Goal: Task Accomplishment & Management: Complete application form

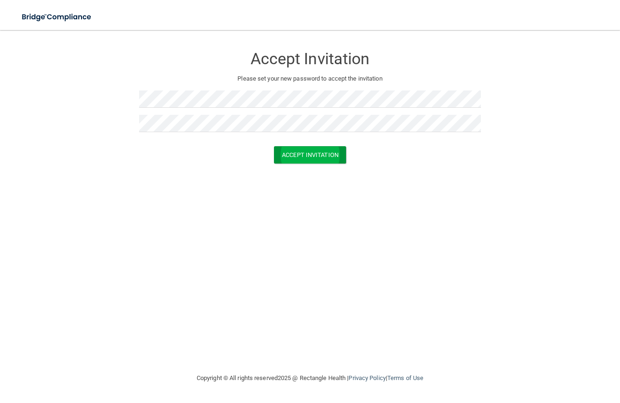
click at [317, 149] on button "Accept Invitation" at bounding box center [310, 154] width 72 height 17
click at [393, 3] on nav "Toggle navigation Manage My Enterprise Manage My Location" at bounding box center [310, 15] width 620 height 30
click at [319, 155] on button "Accept Invitation" at bounding box center [310, 154] width 72 height 17
click at [302, 170] on button "Accept Invitation" at bounding box center [310, 168] width 72 height 17
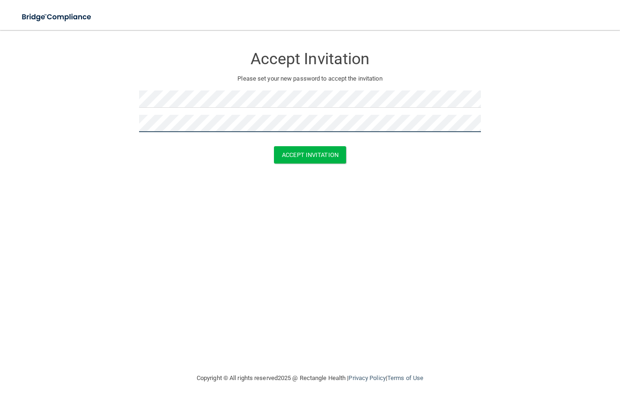
click at [310, 154] on button "Accept Invitation" at bounding box center [310, 154] width 72 height 17
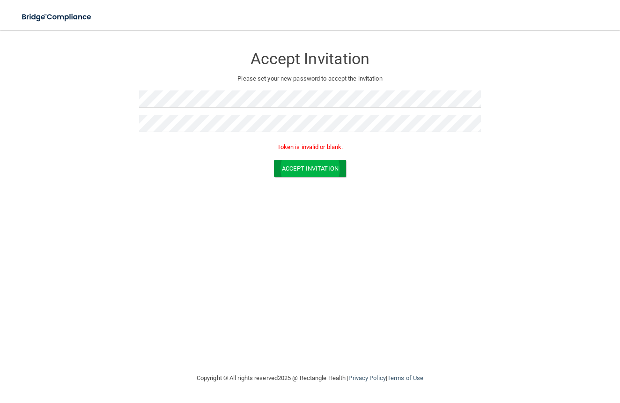
click at [304, 171] on button "Accept Invitation" at bounding box center [310, 168] width 72 height 17
click at [304, 169] on button "Accept Invitation" at bounding box center [310, 168] width 72 height 17
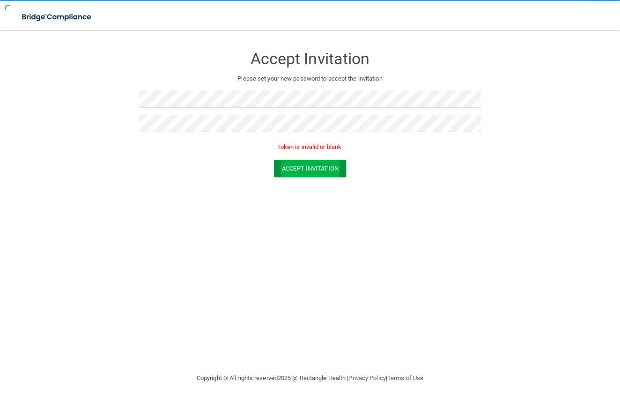
click at [304, 169] on button "Accept Invitation" at bounding box center [310, 168] width 72 height 17
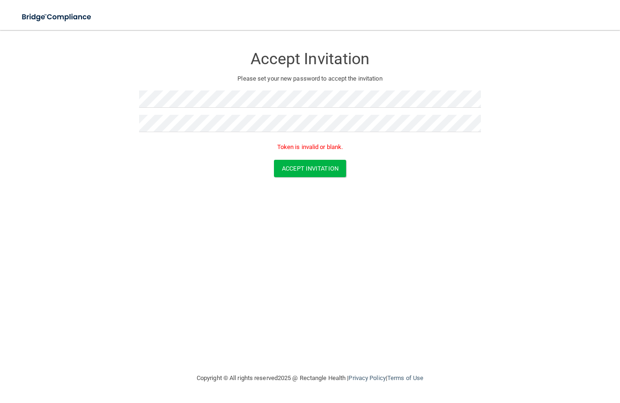
click at [118, 82] on form "Accept Invitation Please set your new password to accept the invitation Token i…" at bounding box center [310, 113] width 583 height 149
click at [302, 168] on button "Accept Invitation" at bounding box center [310, 168] width 72 height 17
click at [139, 101] on form "Accept Invitation Please set your new password to accept the invitation Accept …" at bounding box center [310, 106] width 583 height 135
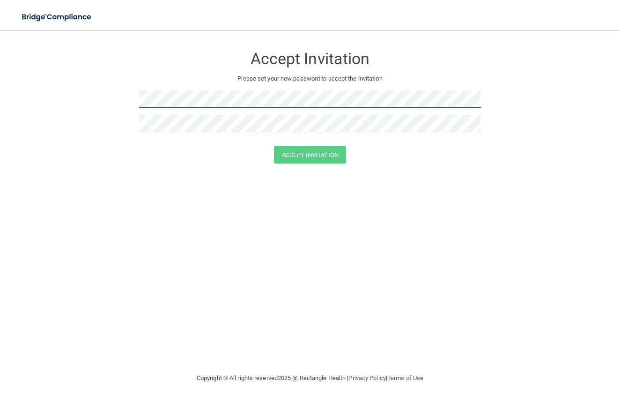
click at [64, 73] on form "Accept Invitation Please set your new password to accept the invitation Accept …" at bounding box center [310, 106] width 583 height 135
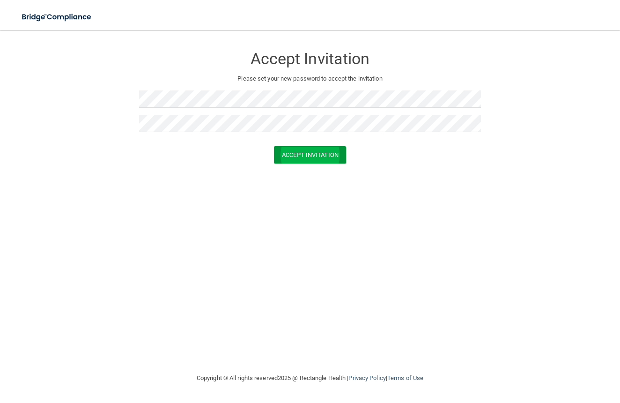
click at [321, 157] on button "Accept Invitation" at bounding box center [310, 154] width 72 height 17
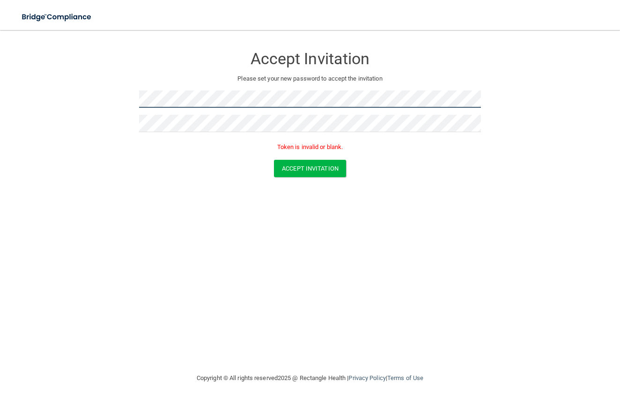
click at [137, 96] on form "Accept Invitation Please set your new password to accept the invitation Token i…" at bounding box center [310, 113] width 583 height 149
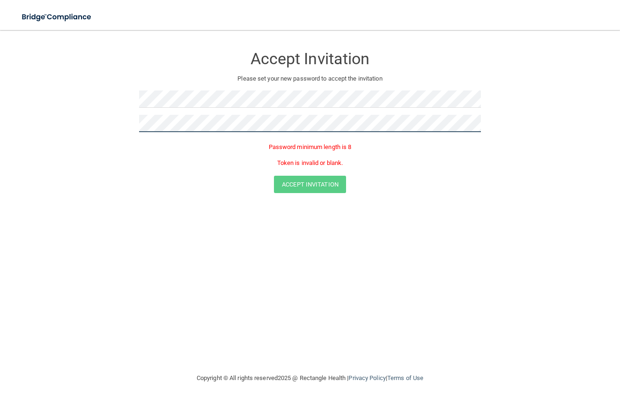
click at [118, 127] on form "Accept Invitation Please set your new password to accept the invitation Passwor…" at bounding box center [310, 121] width 583 height 165
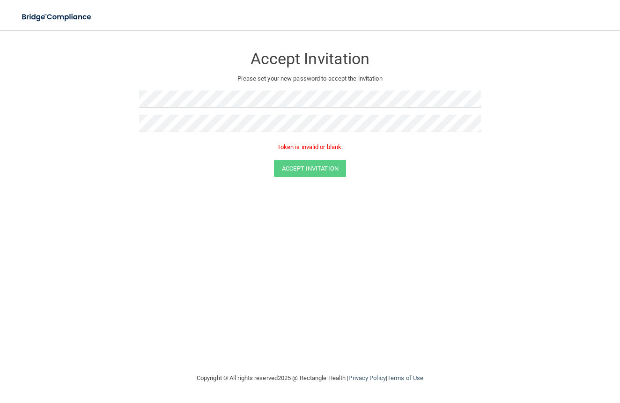
click at [245, 59] on h3 "Accept Invitation" at bounding box center [310, 58] width 342 height 17
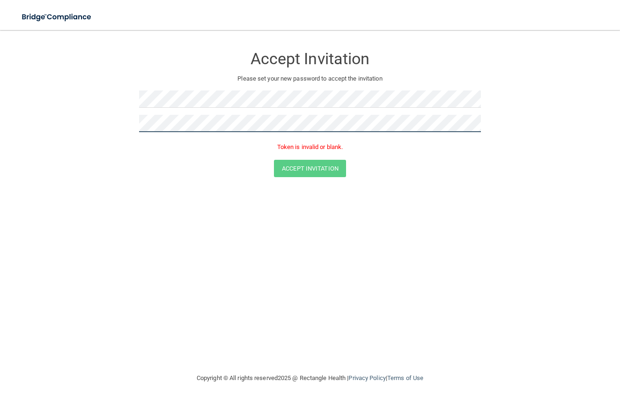
click at [83, 132] on form "Accept Invitation Please set your new password to accept the invitation Token i…" at bounding box center [310, 113] width 583 height 149
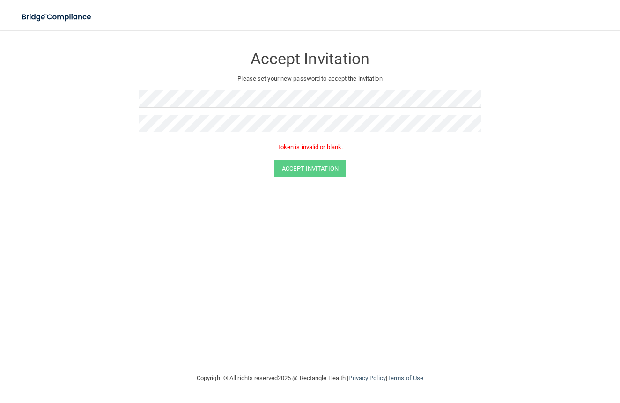
click at [289, 241] on div "Accept Invitation Please set your new password to accept the invitation Token i…" at bounding box center [310, 201] width 583 height 324
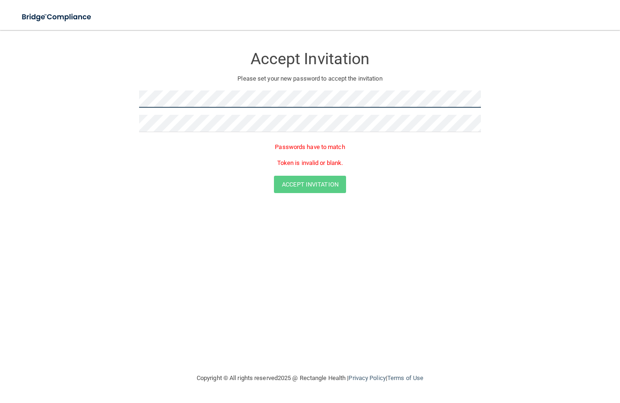
click at [36, 67] on form "Accept Invitation Please set your new password to accept the invitation Passwor…" at bounding box center [310, 121] width 583 height 165
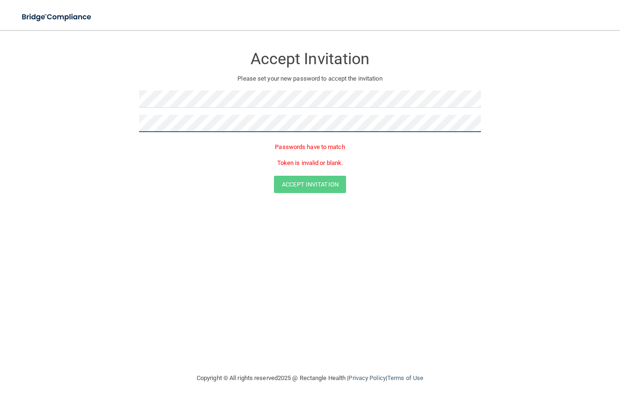
click at [89, 108] on form "Accept Invitation Please set your new password to accept the invitation Passwor…" at bounding box center [310, 121] width 583 height 165
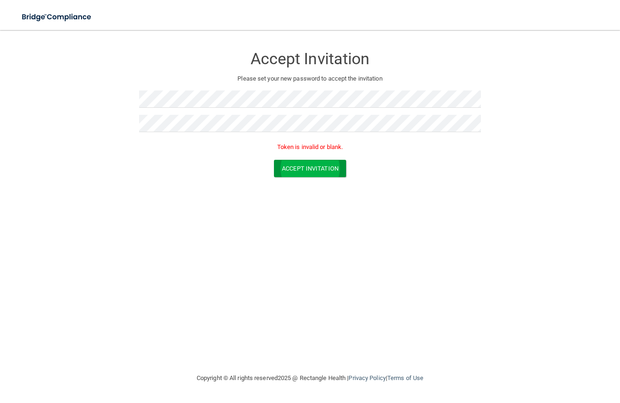
click at [304, 171] on button "Accept Invitation" at bounding box center [310, 168] width 72 height 17
